Goal: Task Accomplishment & Management: Manage account settings

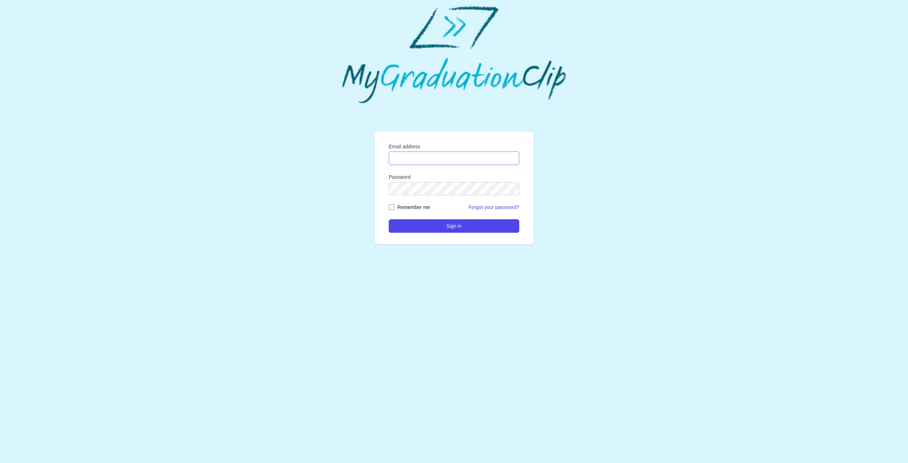
drag, startPoint x: 423, startPoint y: 155, endPoint x: 429, endPoint y: 156, distance: 5.8
click at [424, 156] on input "Email address" at bounding box center [454, 157] width 130 height 13
type input "**********"
click at [449, 224] on button "Sign in" at bounding box center [454, 225] width 130 height 13
click at [445, 222] on button "Sign in" at bounding box center [454, 225] width 130 height 13
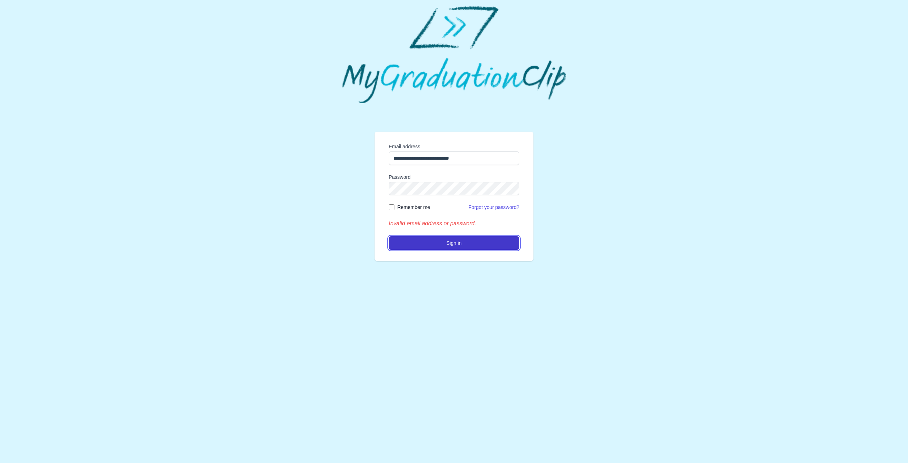
click at [439, 240] on button "Sign in" at bounding box center [454, 242] width 130 height 13
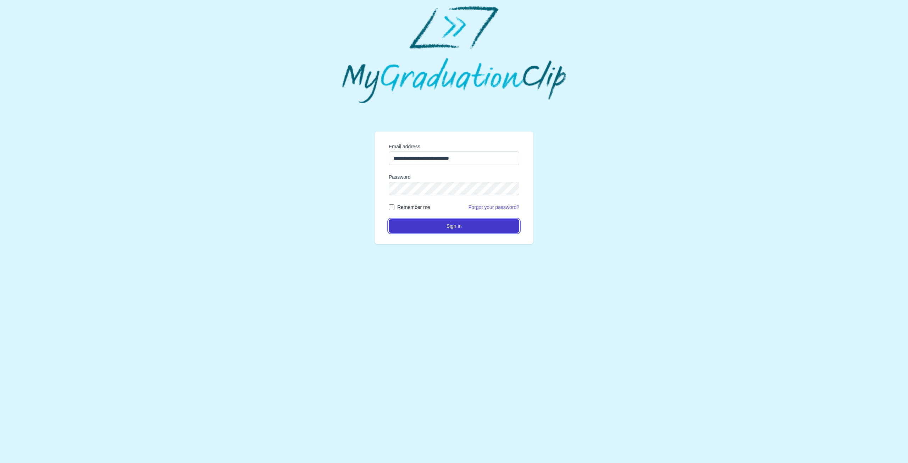
click at [439, 228] on button "Sign in" at bounding box center [454, 225] width 130 height 13
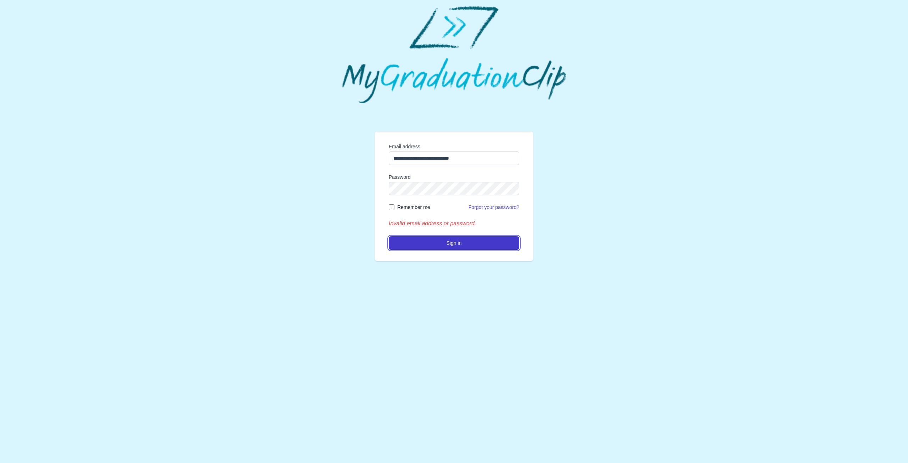
click at [446, 242] on button "Sign in" at bounding box center [454, 242] width 130 height 13
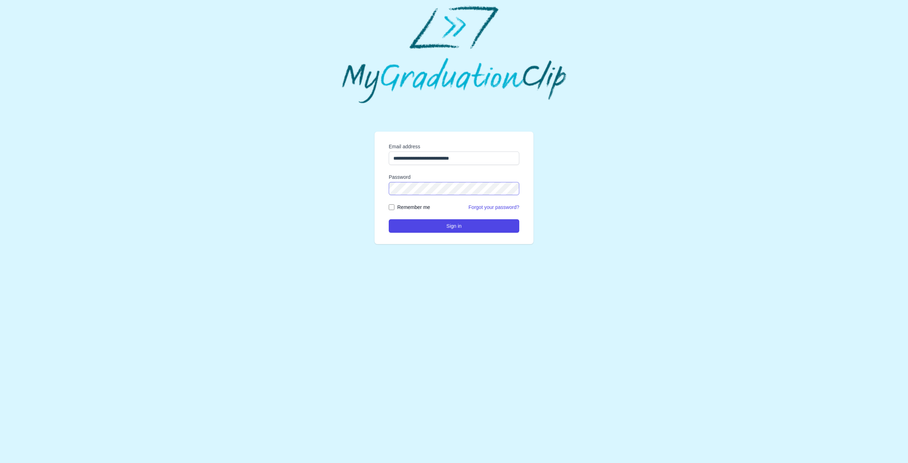
click at [270, 188] on div "**********" at bounding box center [454, 182] width 896 height 158
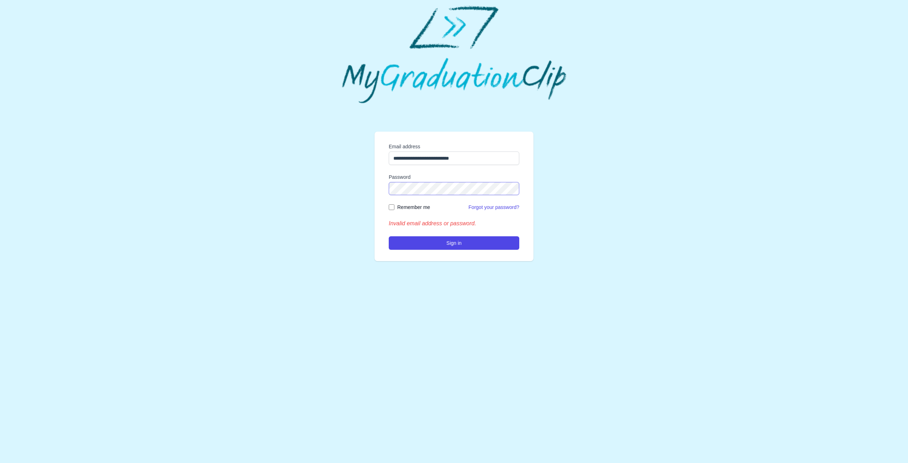
click at [389, 236] on button "Sign in" at bounding box center [454, 242] width 130 height 13
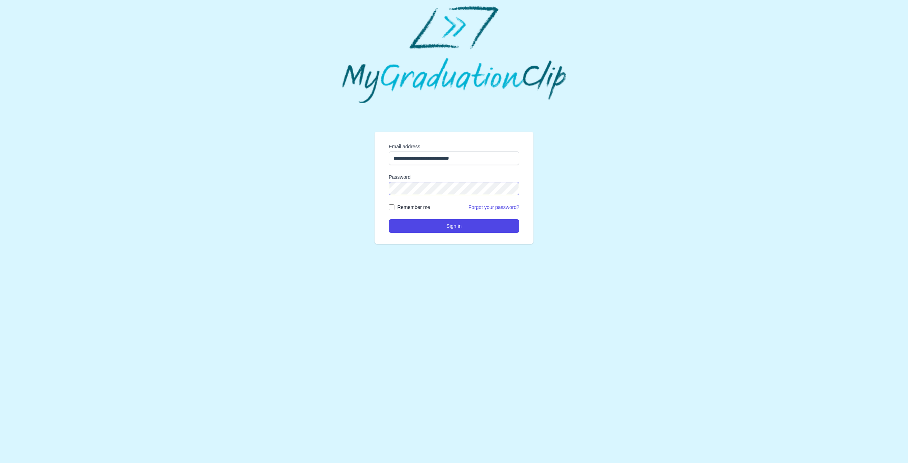
click at [389, 219] on button "Sign in" at bounding box center [454, 225] width 130 height 13
